Goal: Transaction & Acquisition: Purchase product/service

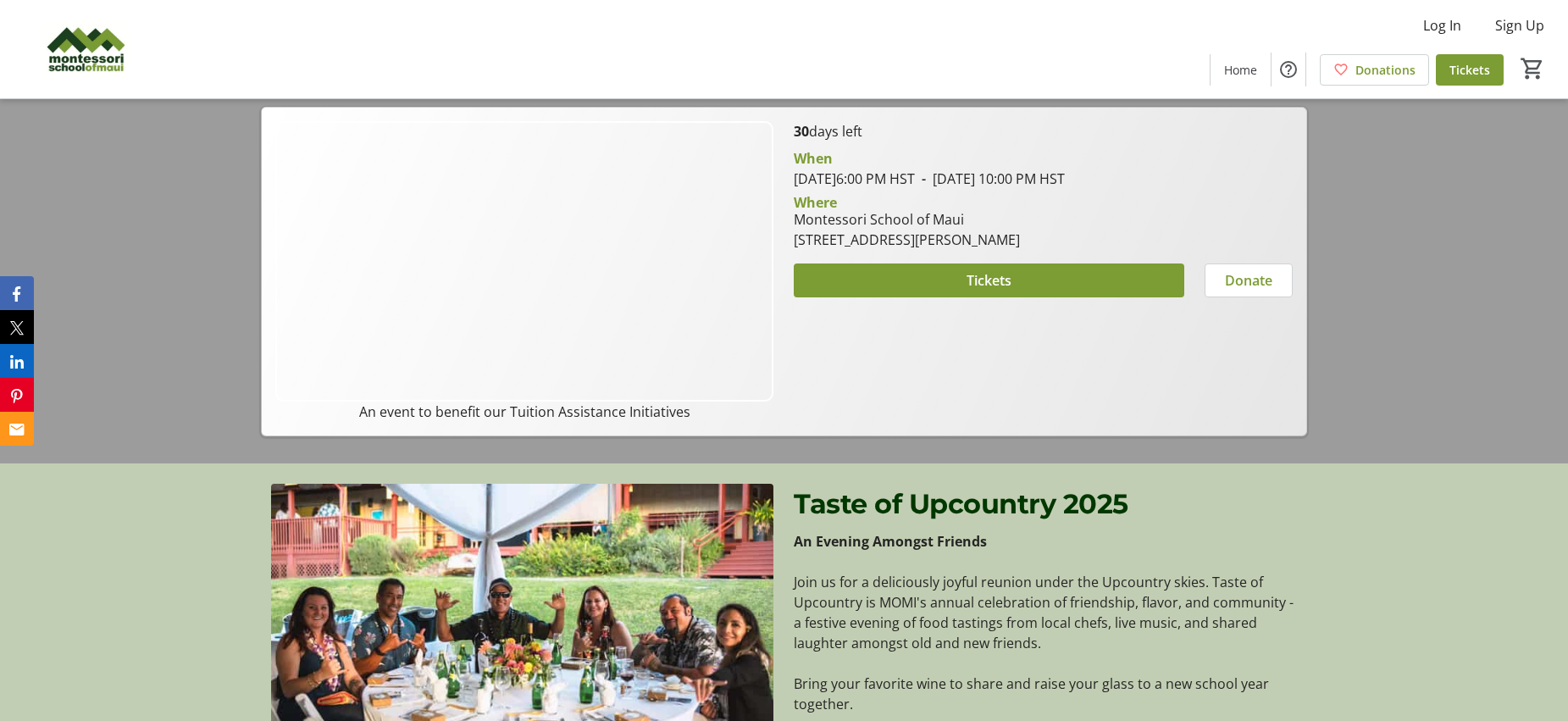
scroll to position [261, 0]
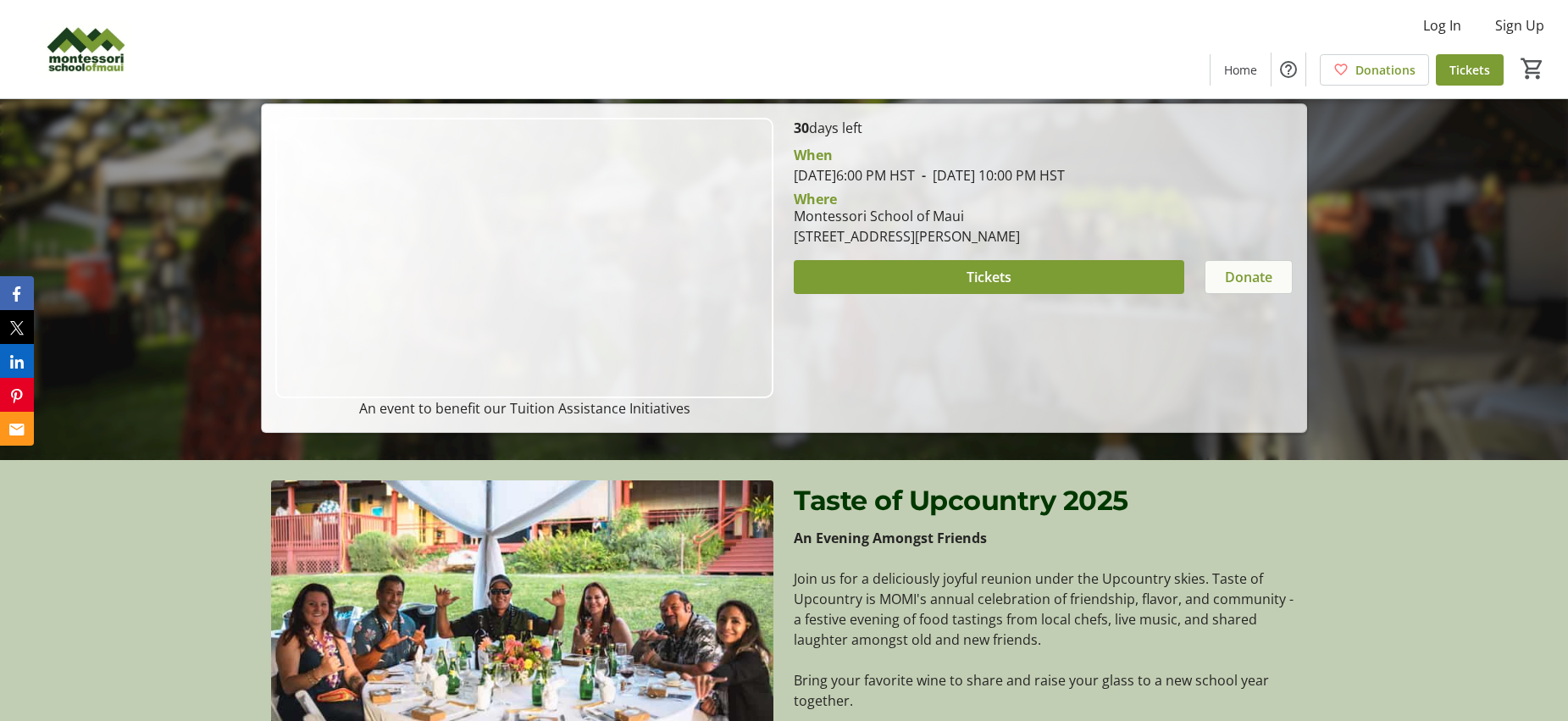
click at [1235, 278] on span "Donate" at bounding box center [1248, 277] width 47 height 21
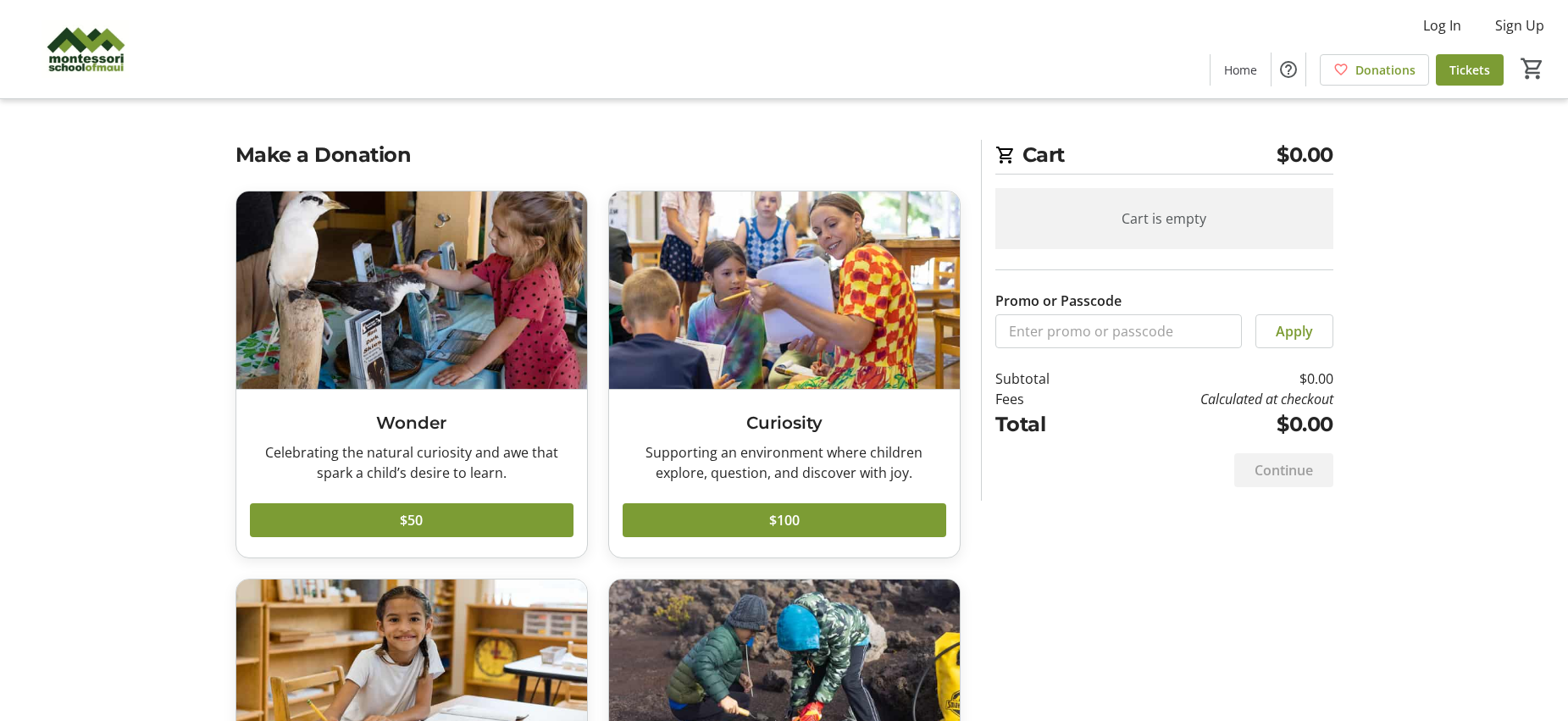
scroll to position [781, 0]
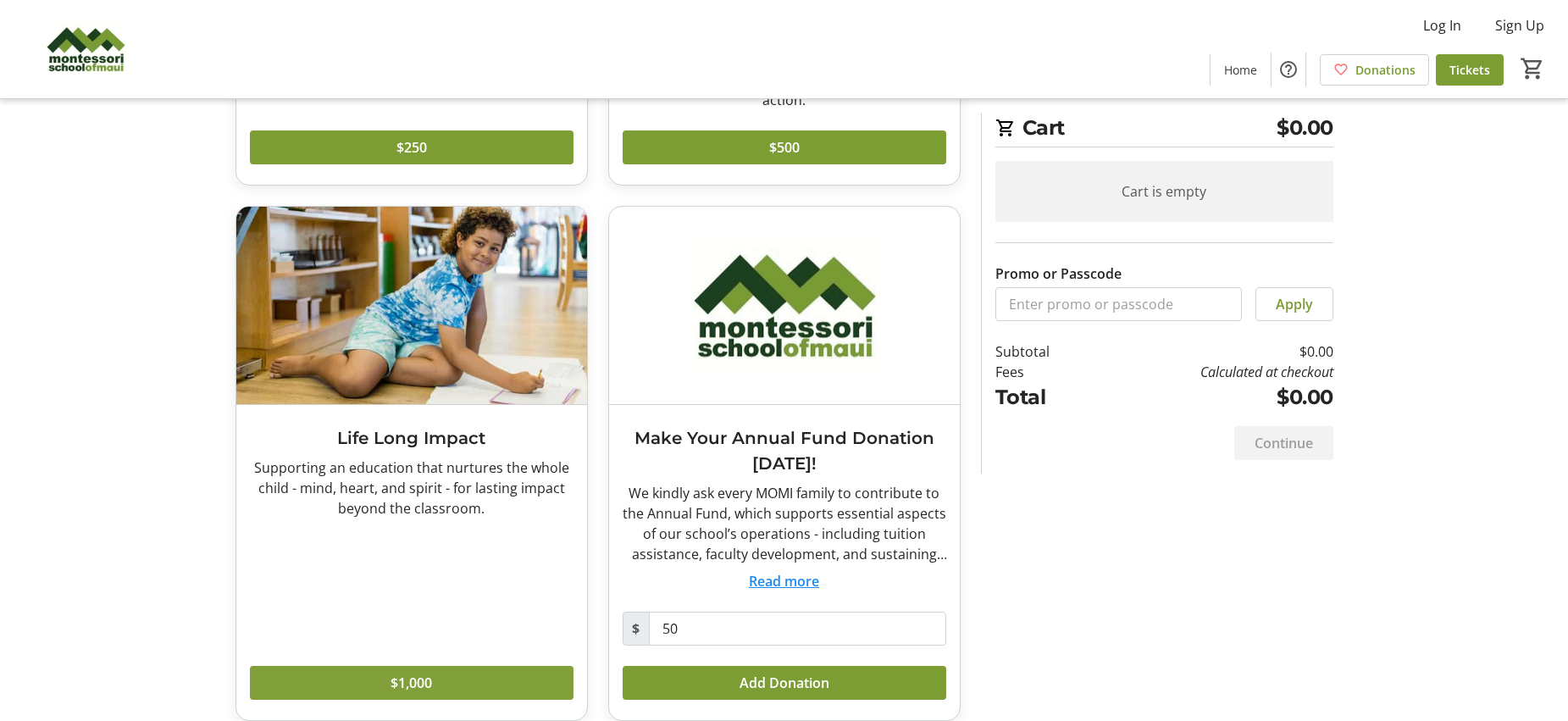
click at [405, 673] on span "$1,000" at bounding box center [411, 682] width 41 height 21
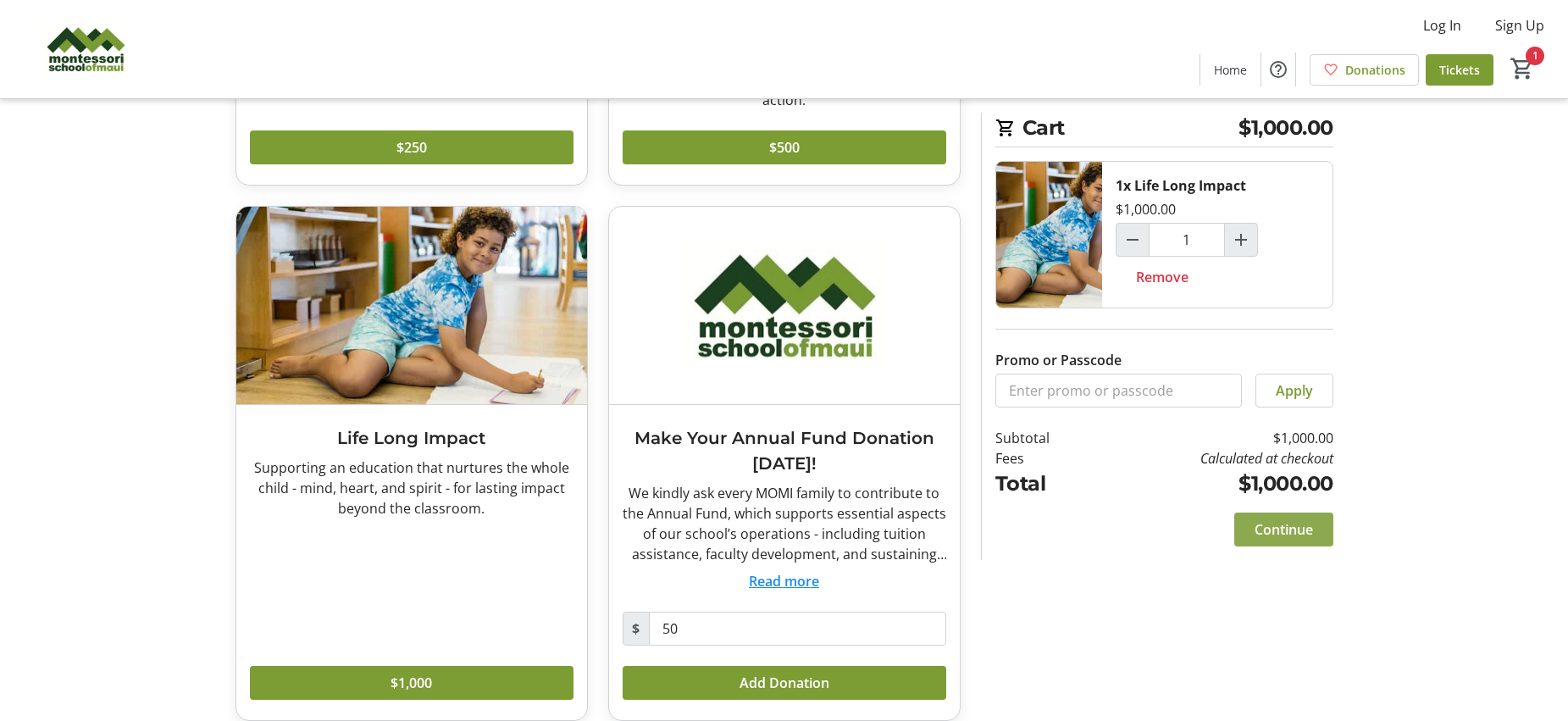
click at [1268, 526] on span "Continue" at bounding box center [1283, 529] width 58 height 21
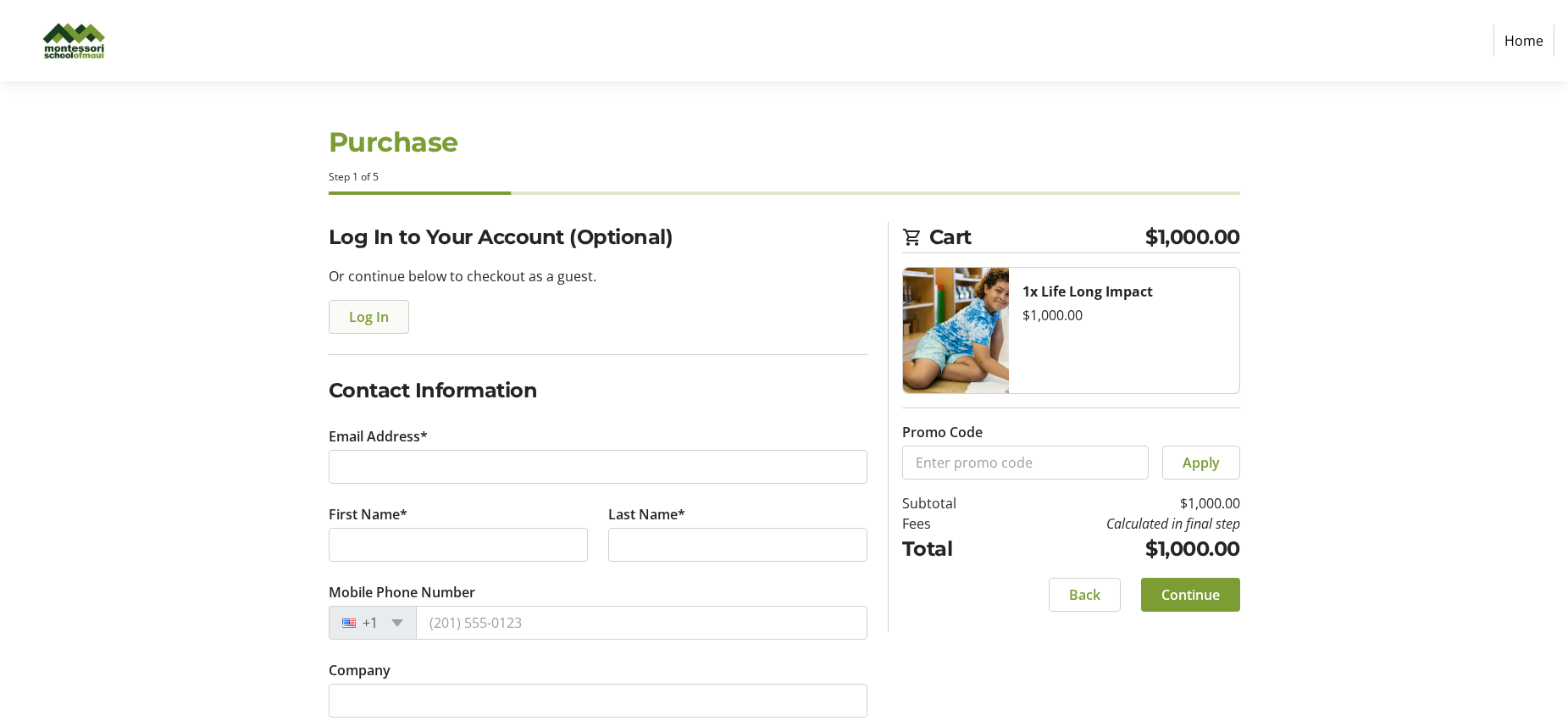
click at [369, 314] on span "Log In" at bounding box center [368, 317] width 39 height 21
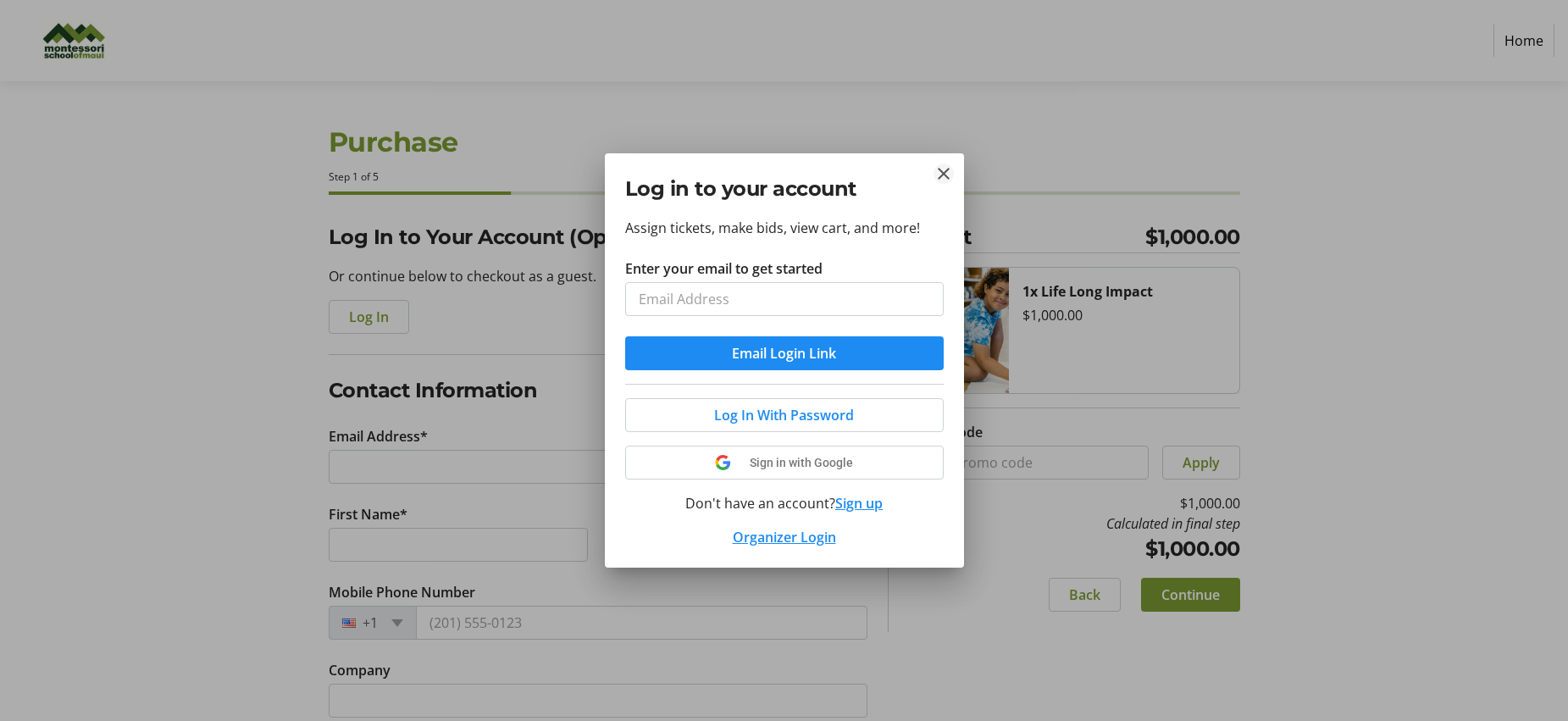
click at [944, 172] on mat-icon "Close" at bounding box center [943, 174] width 21 height 21
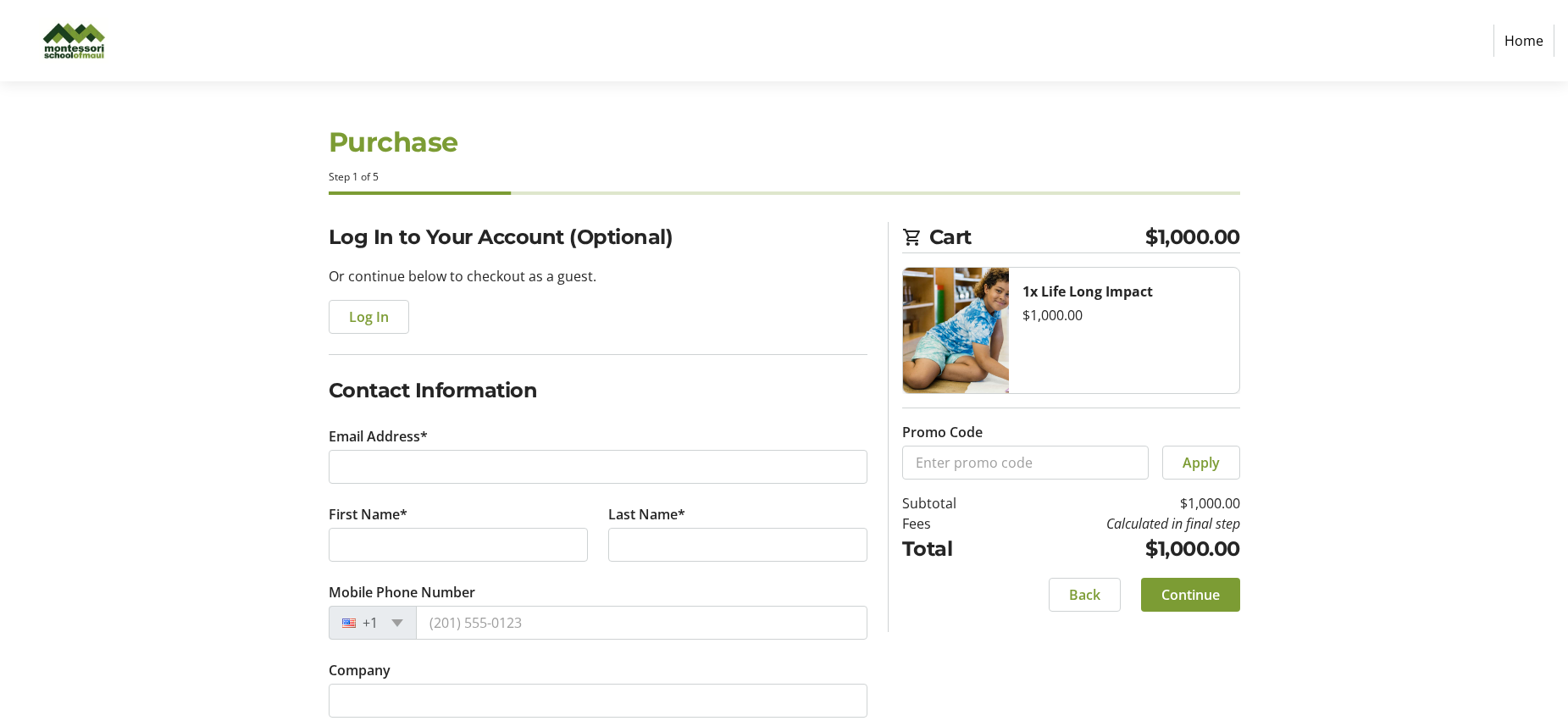
scroll to position [57, 0]
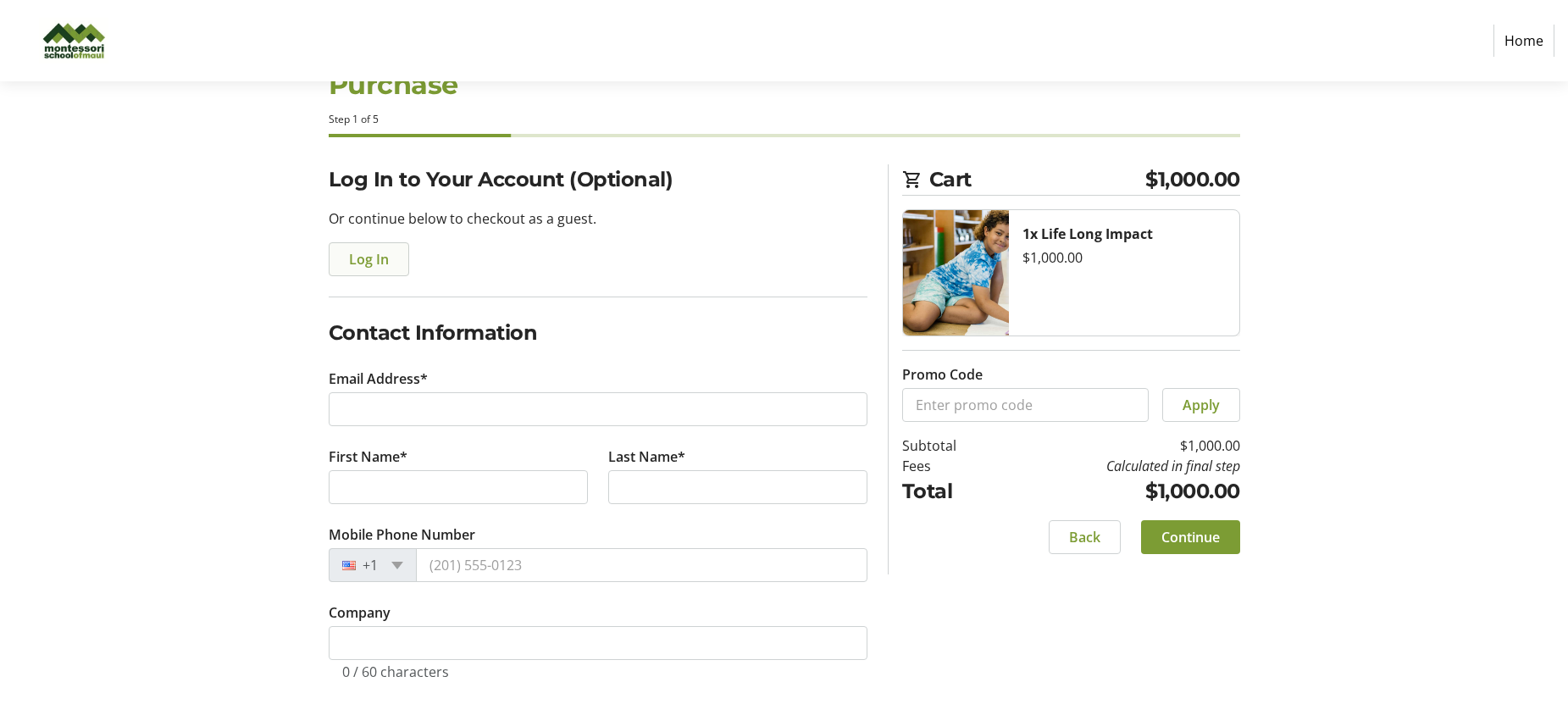
click at [390, 266] on span "button" at bounding box center [369, 259] width 79 height 40
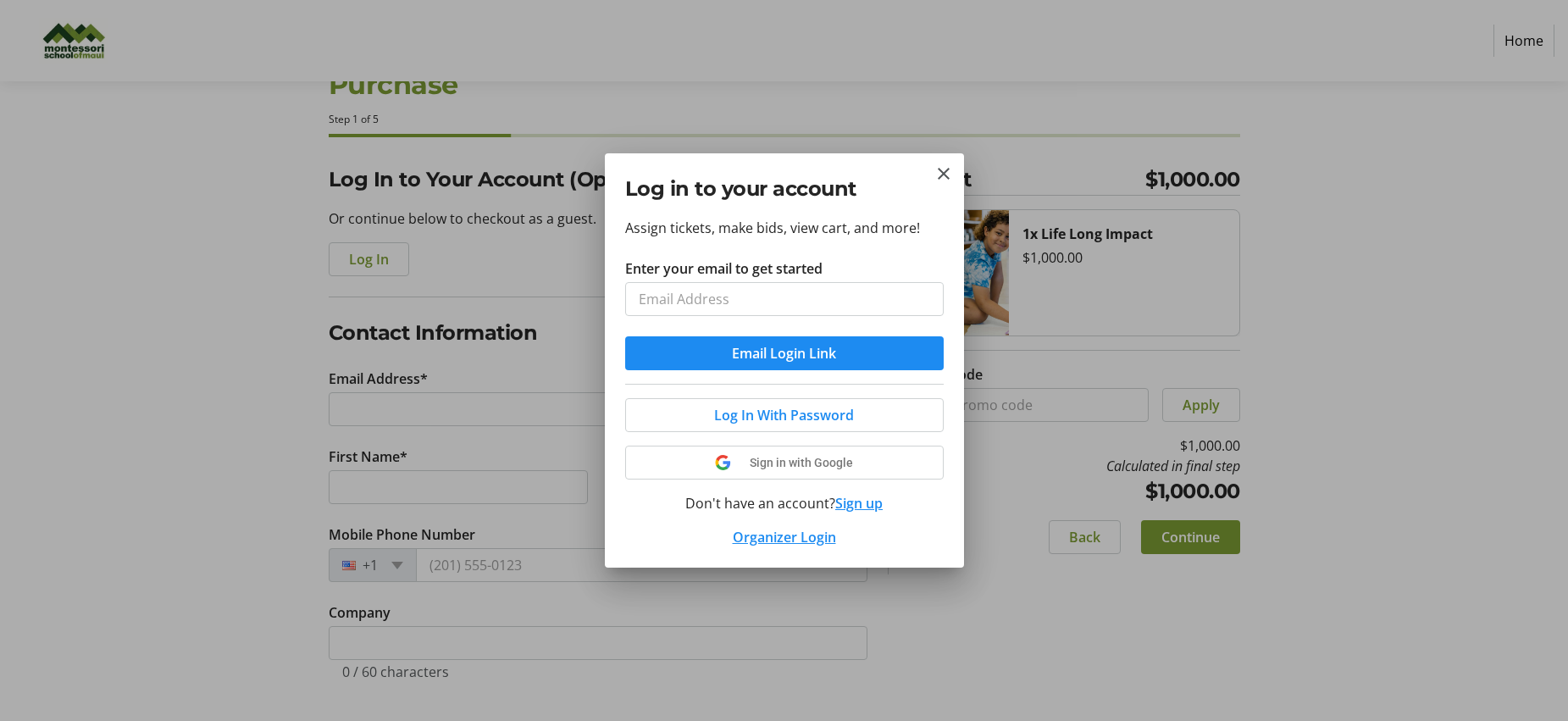
click at [793, 234] on div "Assign tickets, make bids, view cart, and more! Enter your email to get started…" at bounding box center [784, 392] width 359 height 350
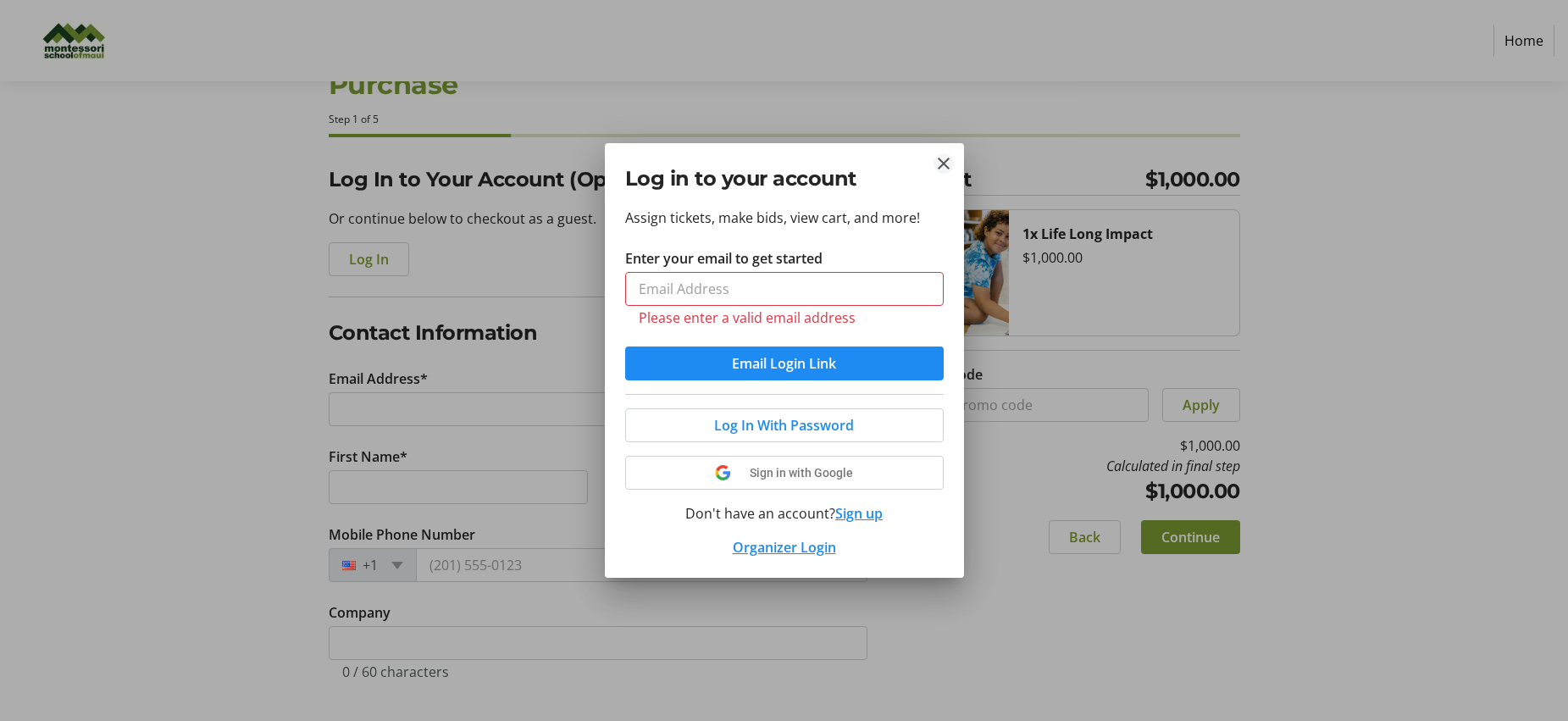
click at [936, 158] on mat-icon "Close" at bounding box center [943, 163] width 21 height 21
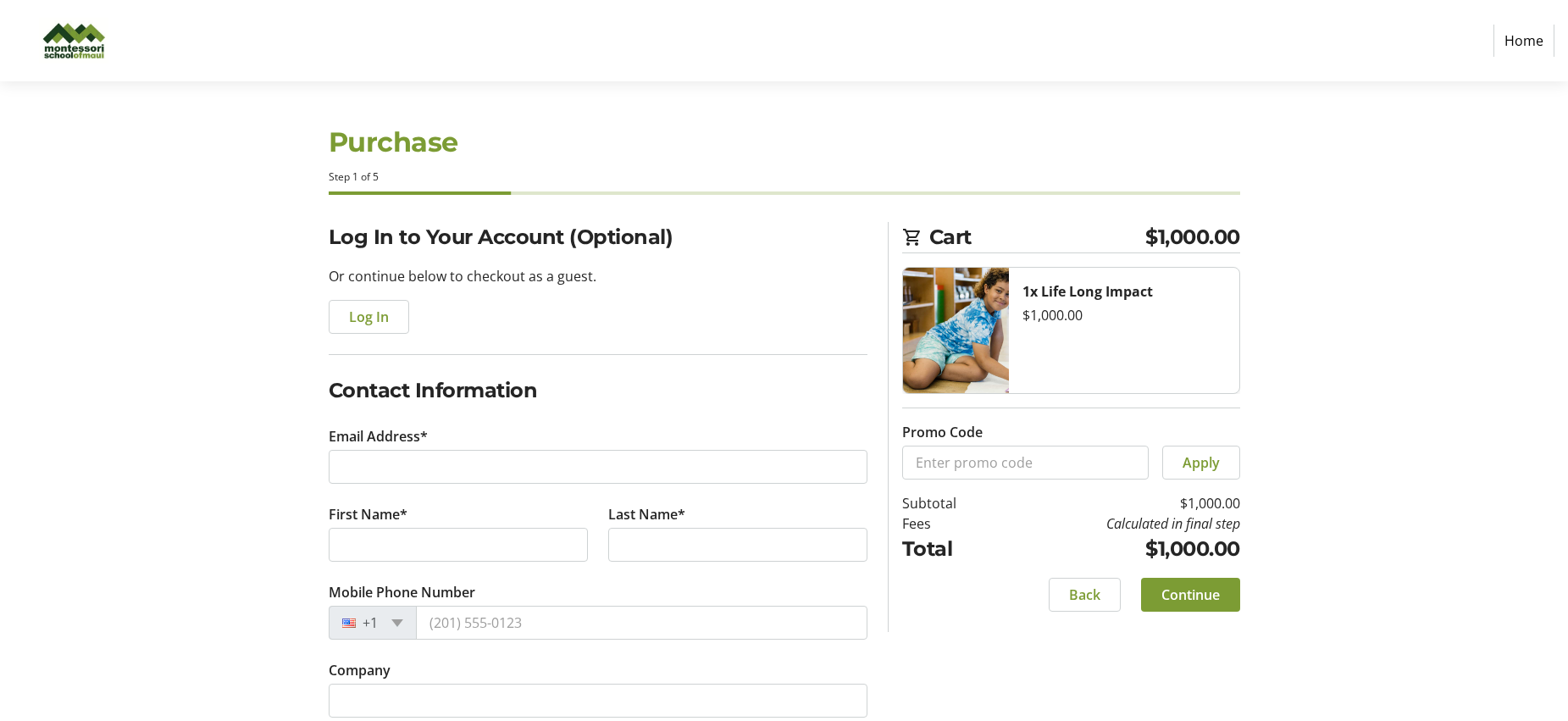
scroll to position [57, 0]
